Goal: Navigation & Orientation: Find specific page/section

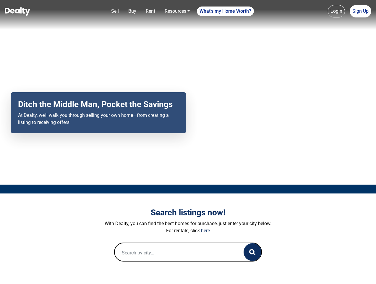
click at [188, 142] on div "Your browser does not support the video tag. Ditch the Middle Man, Pocket the S…" at bounding box center [188, 92] width 376 height 185
click at [115, 11] on link "Sell" at bounding box center [115, 11] width 12 height 12
click at [132, 11] on link "Buy" at bounding box center [132, 11] width 13 height 12
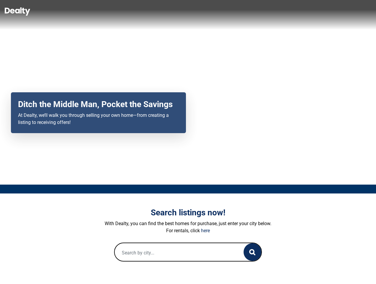
click at [151, 11] on link "Rent" at bounding box center [150, 11] width 14 height 12
click at [177, 11] on link "Resources" at bounding box center [177, 11] width 30 height 12
click at [226, 11] on link "What's my Home Worth?" at bounding box center [225, 11] width 57 height 9
click at [337, 11] on link "Login" at bounding box center [336, 11] width 17 height 12
click at [361, 11] on link "Sign Up" at bounding box center [361, 11] width 22 height 12
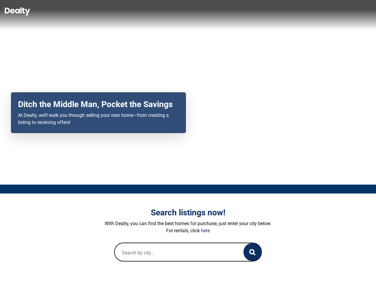
click at [253, 252] on icon "button" at bounding box center [252, 252] width 6 height 6
